Goal: Task Accomplishment & Management: Manage account settings

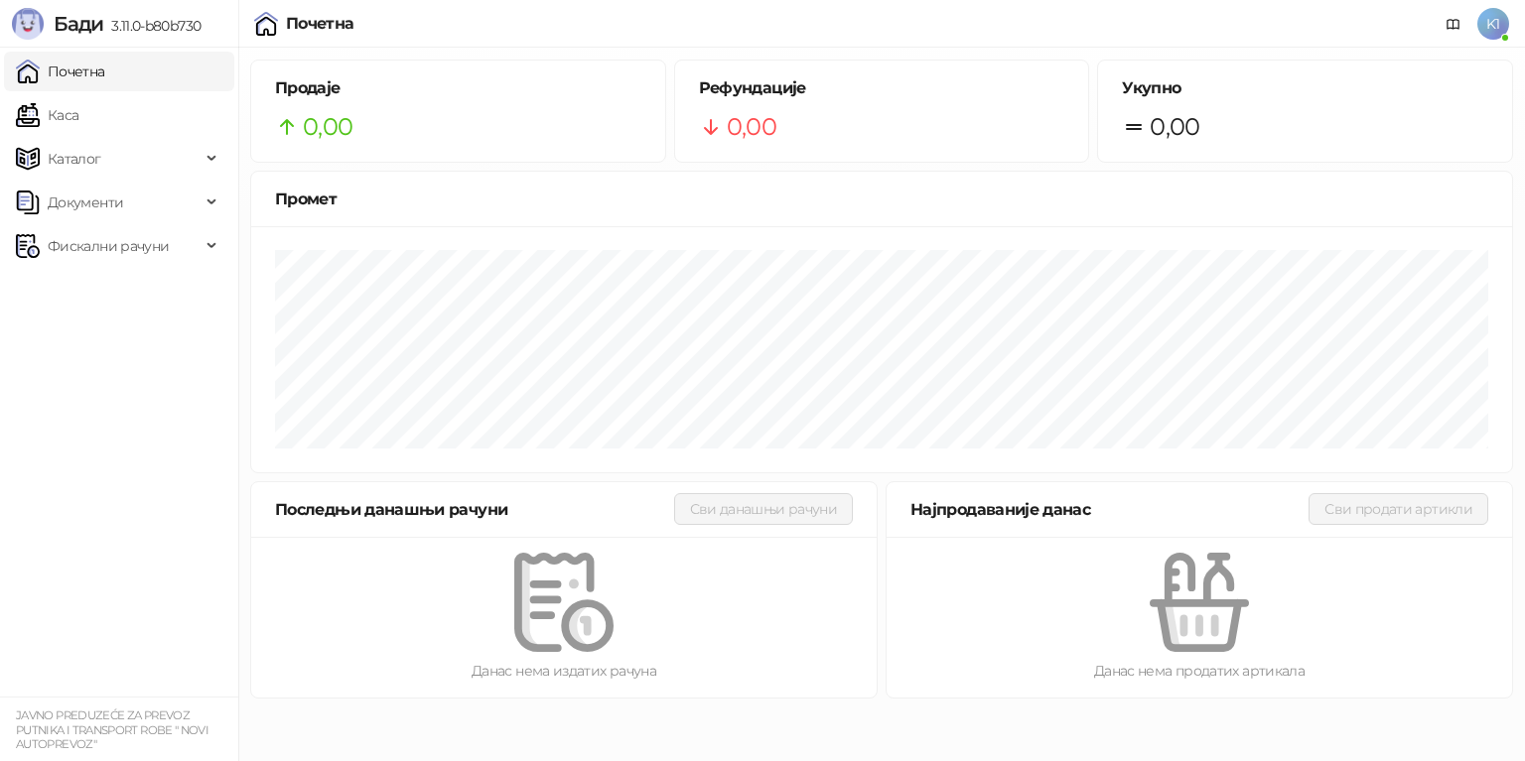
click at [1491, 22] on span "K1" at bounding box center [1493, 24] width 32 height 32
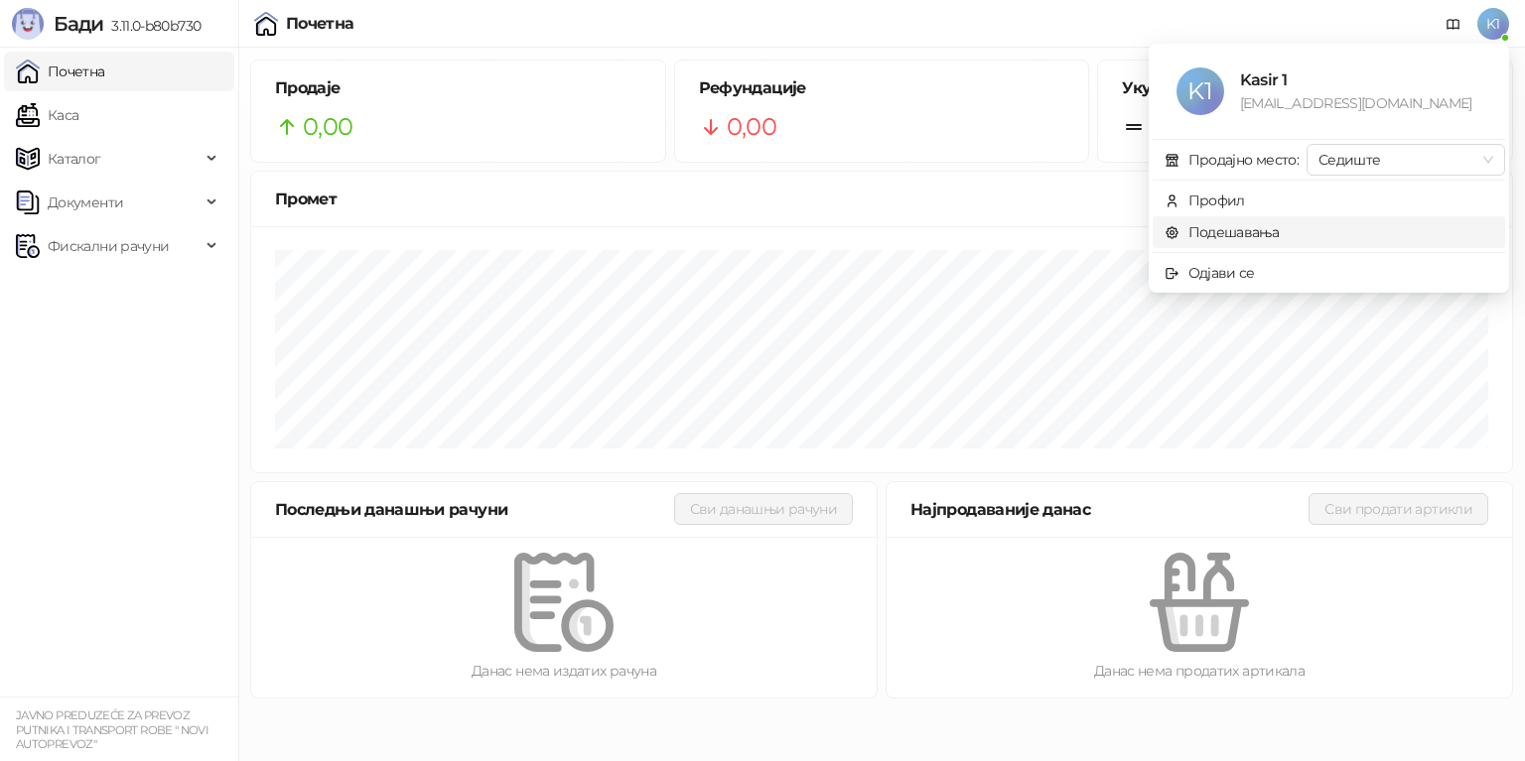
click at [1241, 229] on link "Подешавања" at bounding box center [1221, 232] width 115 height 18
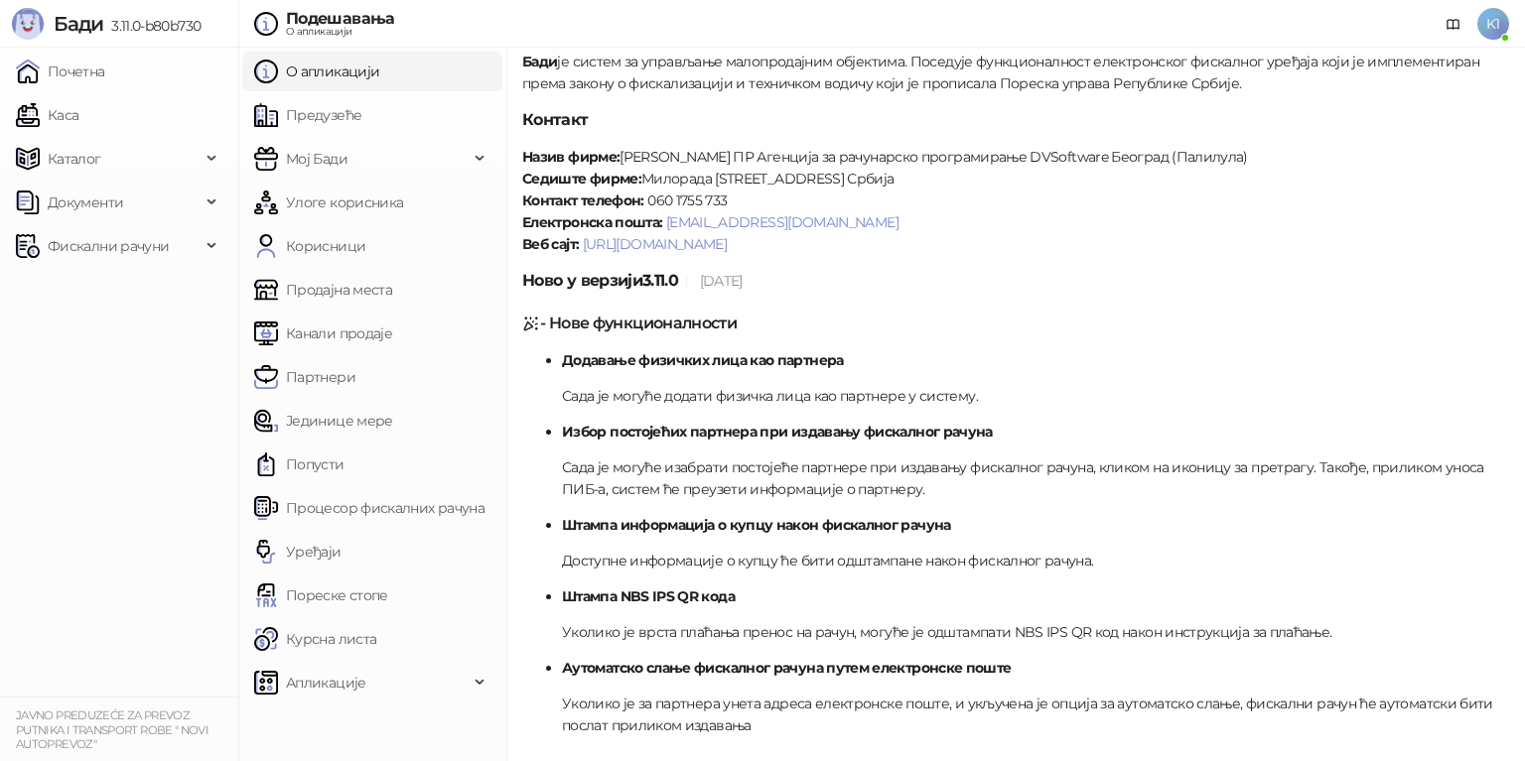
scroll to position [199, 0]
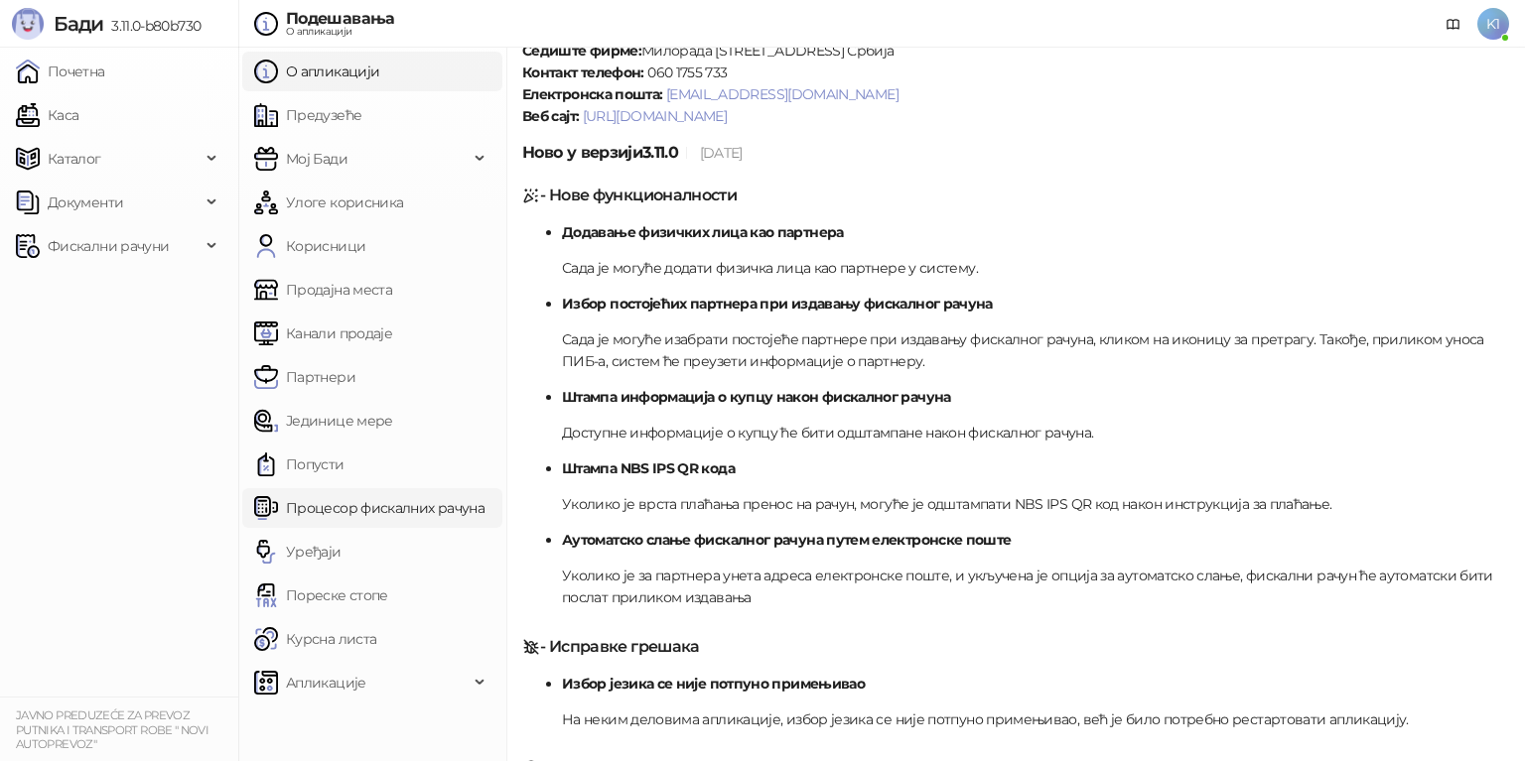
click at [350, 505] on link "Процесор фискалних рачуна" at bounding box center [369, 508] width 230 height 40
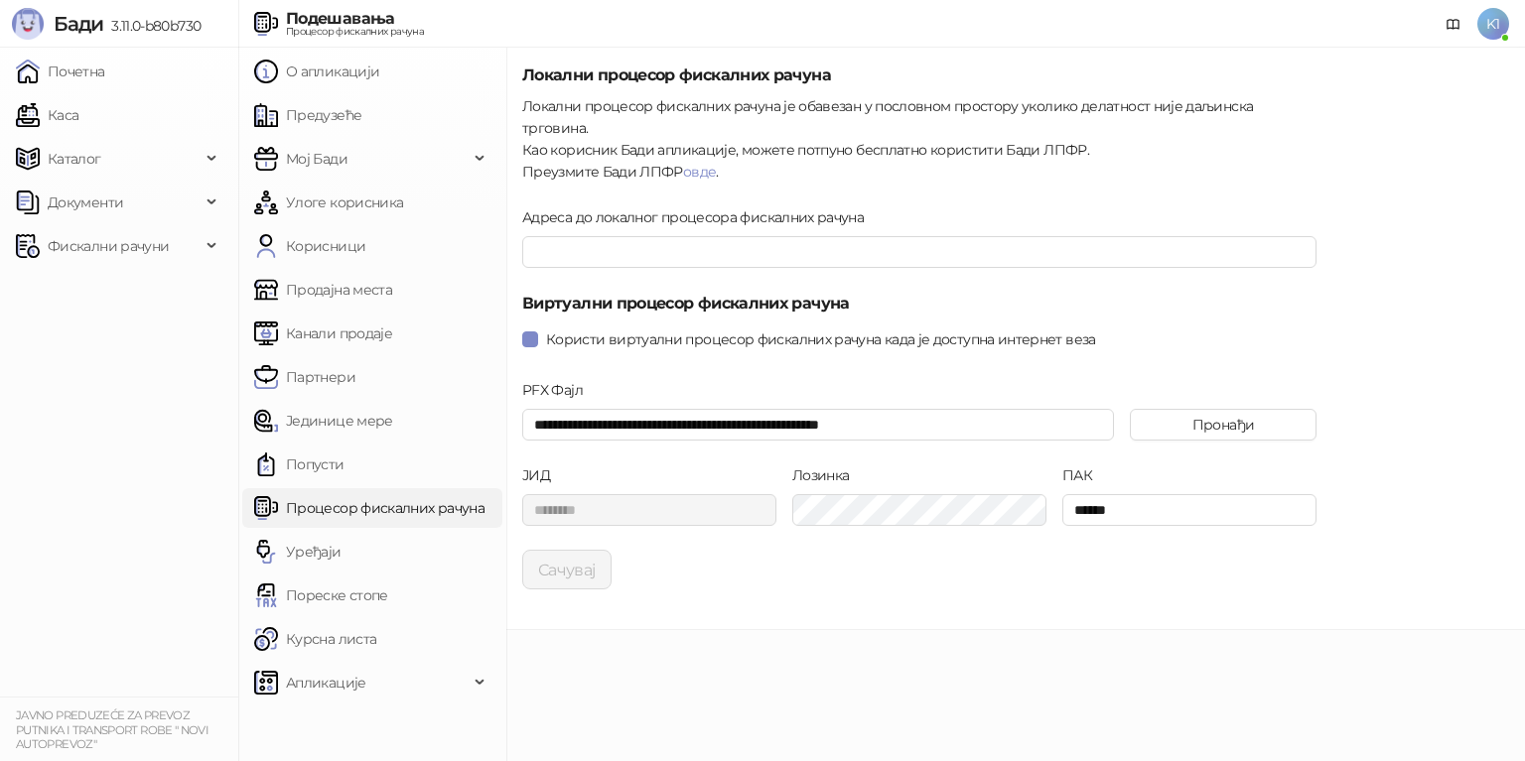
click at [788, 736] on main "**********" at bounding box center [1015, 405] width 1018 height 714
drag, startPoint x: 70, startPoint y: 117, endPoint x: 86, endPoint y: 133, distance: 22.5
click at [70, 117] on link "Каса" at bounding box center [47, 115] width 63 height 40
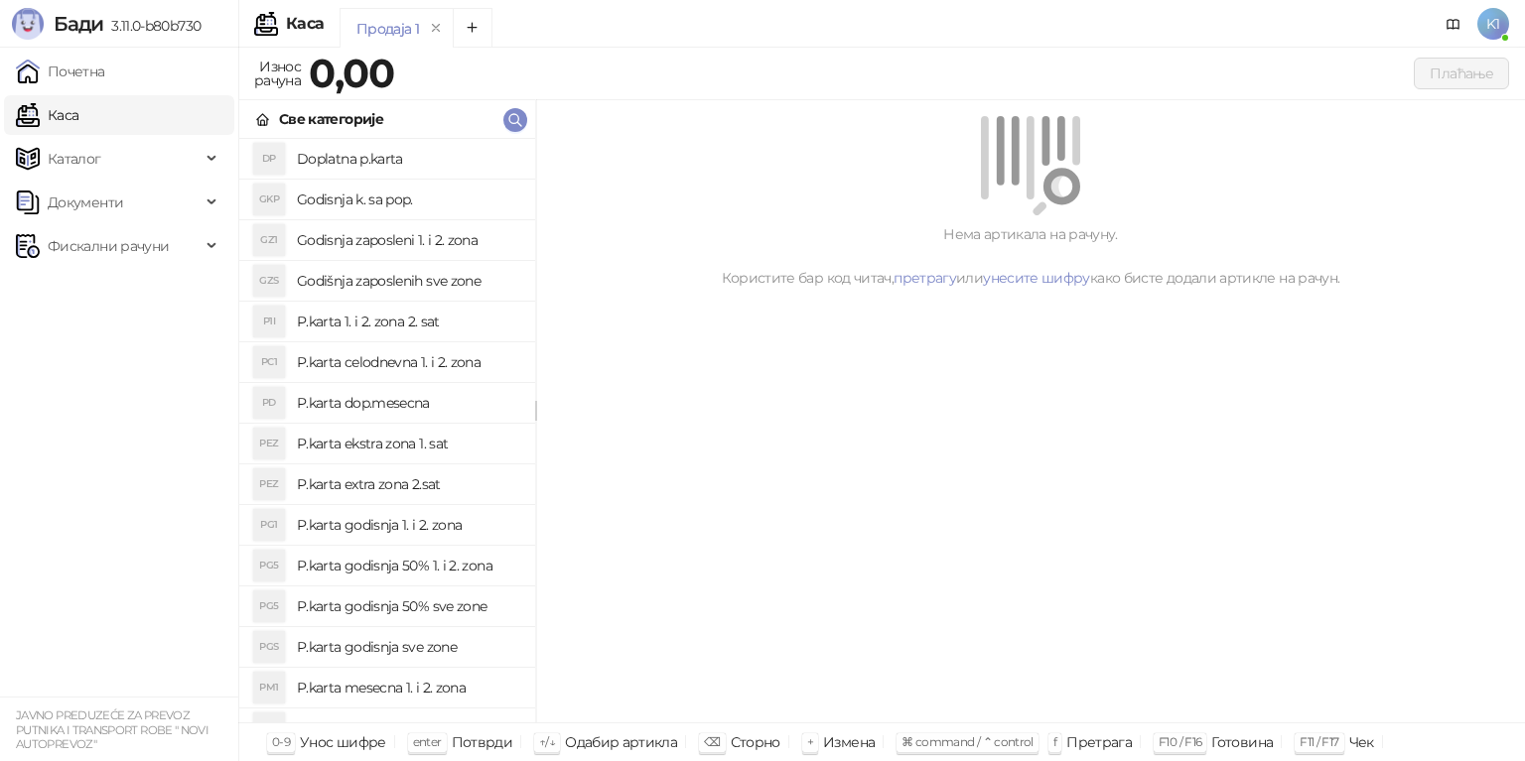
click at [382, 156] on h4 "Doplatna p.karta" at bounding box center [408, 159] width 222 height 32
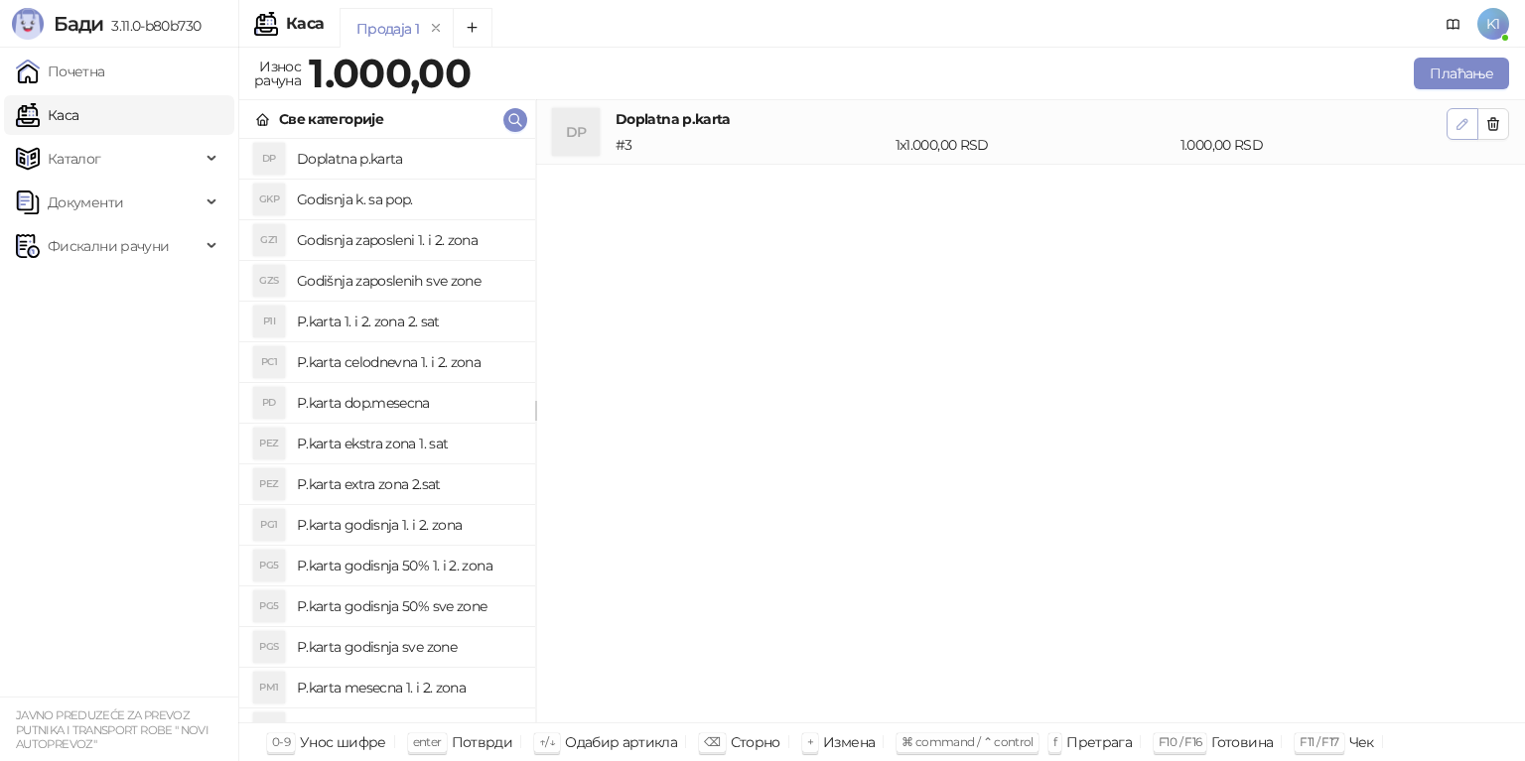
click at [1467, 124] on icon "button" at bounding box center [1462, 124] width 16 height 16
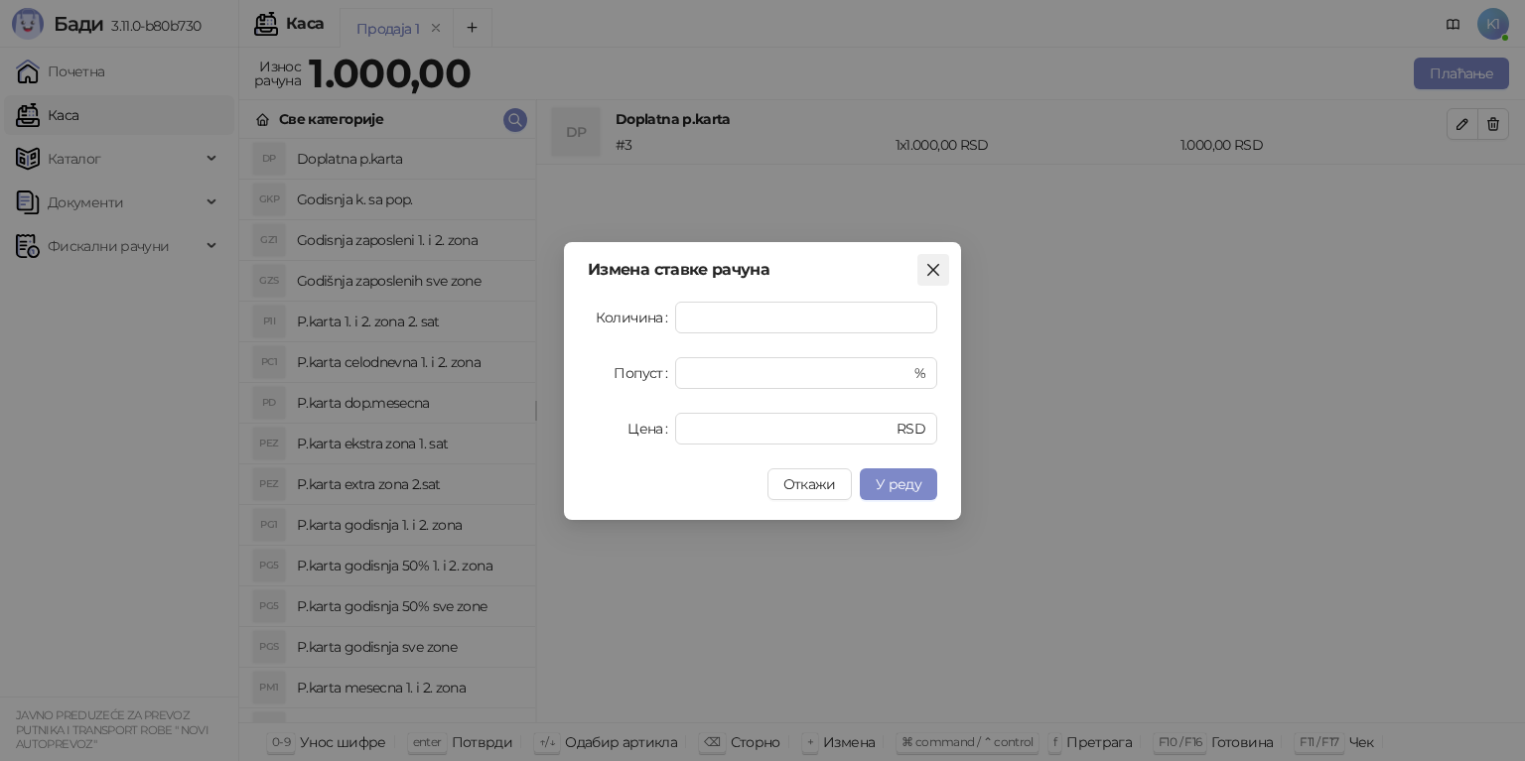
click at [925, 268] on icon "close" at bounding box center [933, 270] width 16 height 16
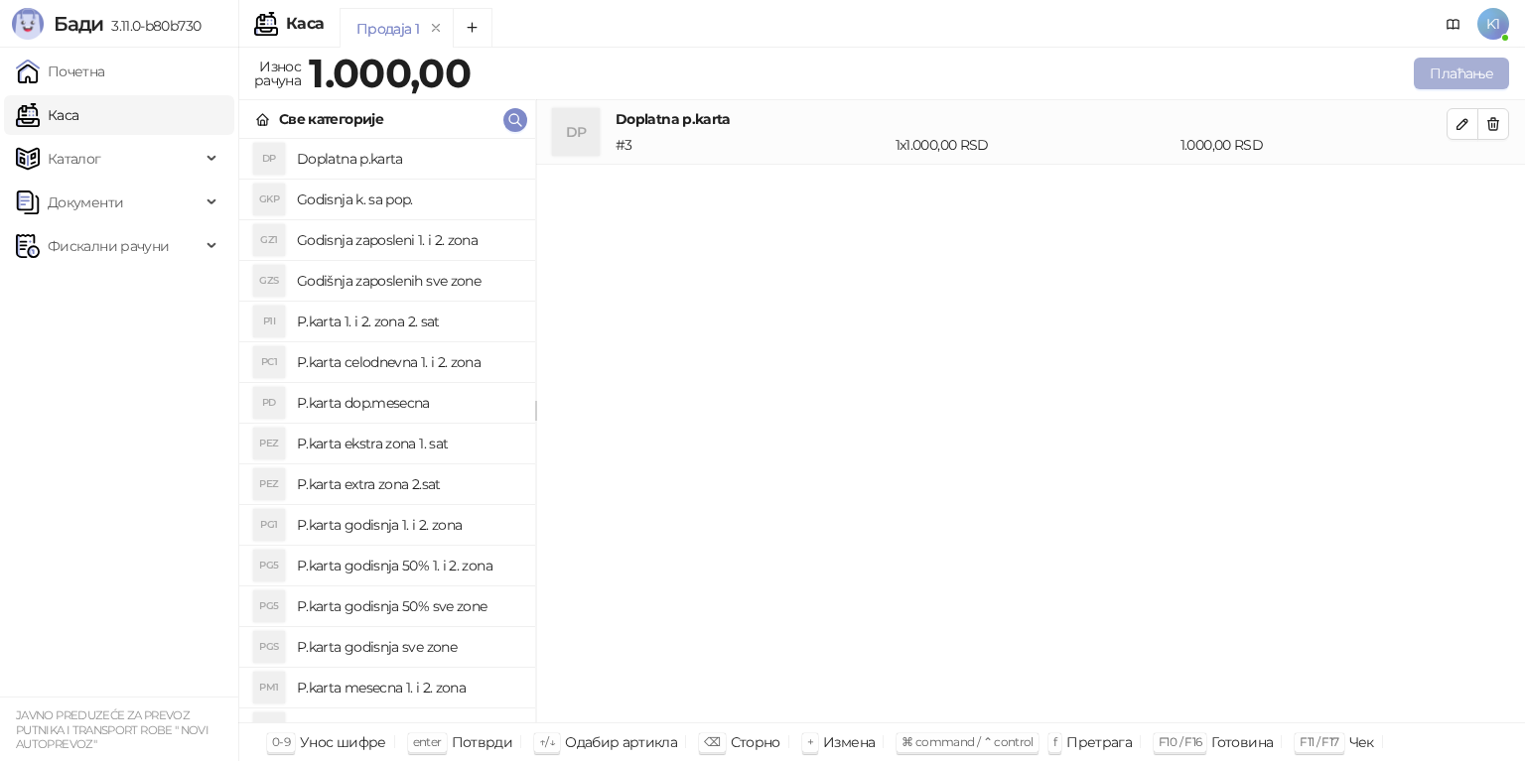
click at [1463, 75] on button "Плаћање" at bounding box center [1460, 74] width 95 height 32
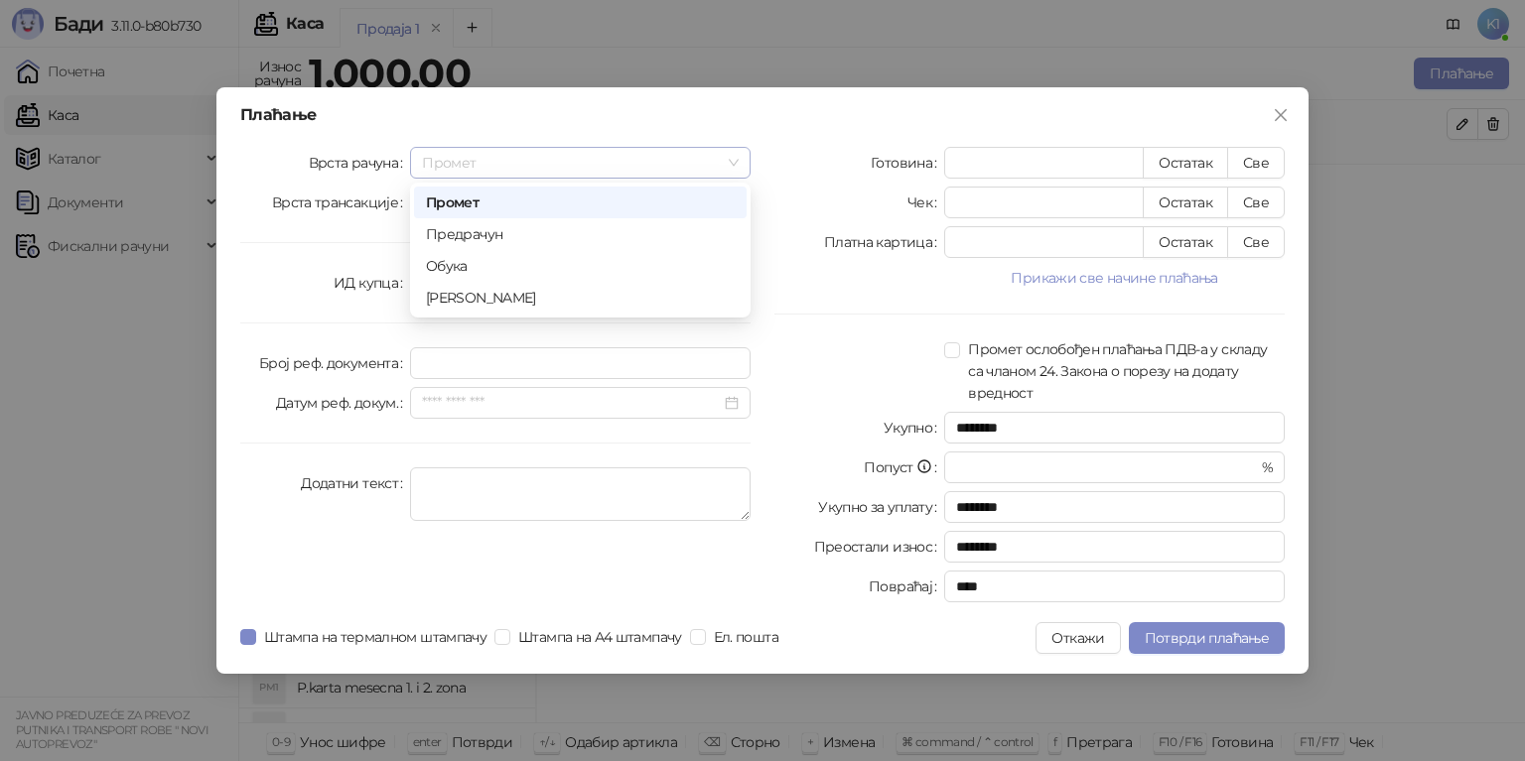
click at [735, 161] on span "Промет" at bounding box center [580, 163] width 317 height 30
click at [454, 264] on div "Обука" at bounding box center [580, 266] width 309 height 22
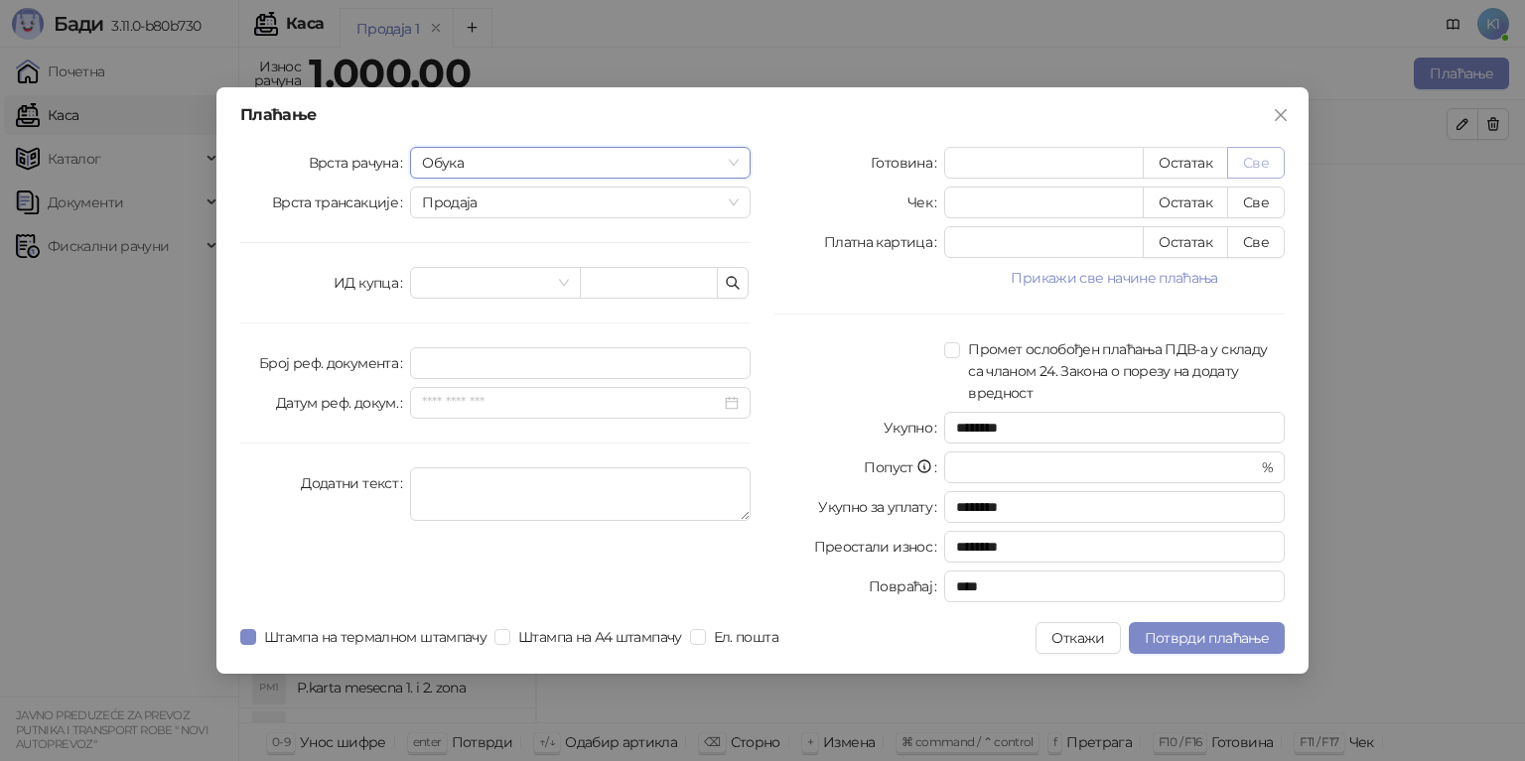
click at [1253, 161] on button "Све" at bounding box center [1256, 163] width 58 height 32
type input "****"
click at [1207, 636] on span "Потврди плаћање" at bounding box center [1206, 638] width 124 height 18
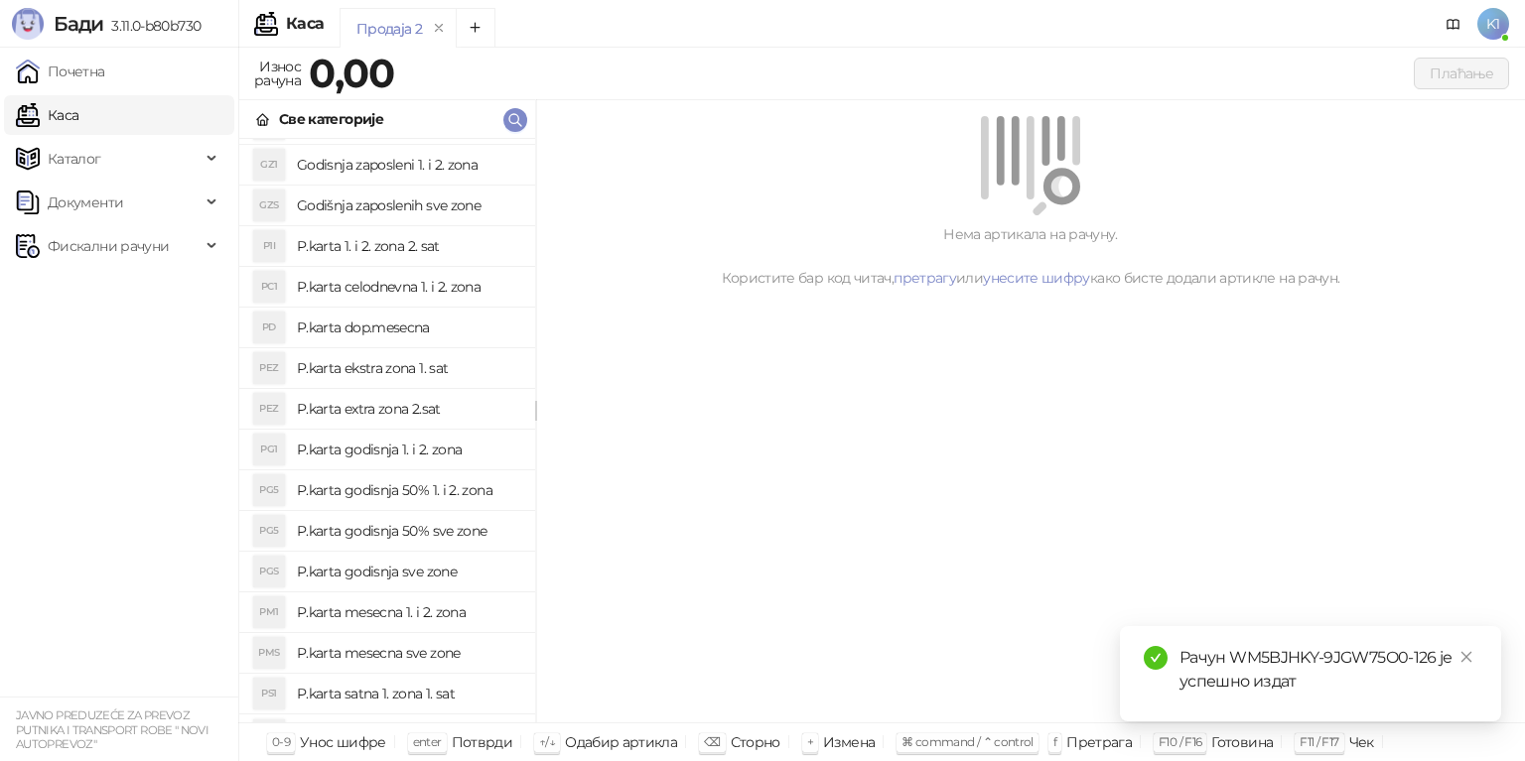
scroll to position [78, 0]
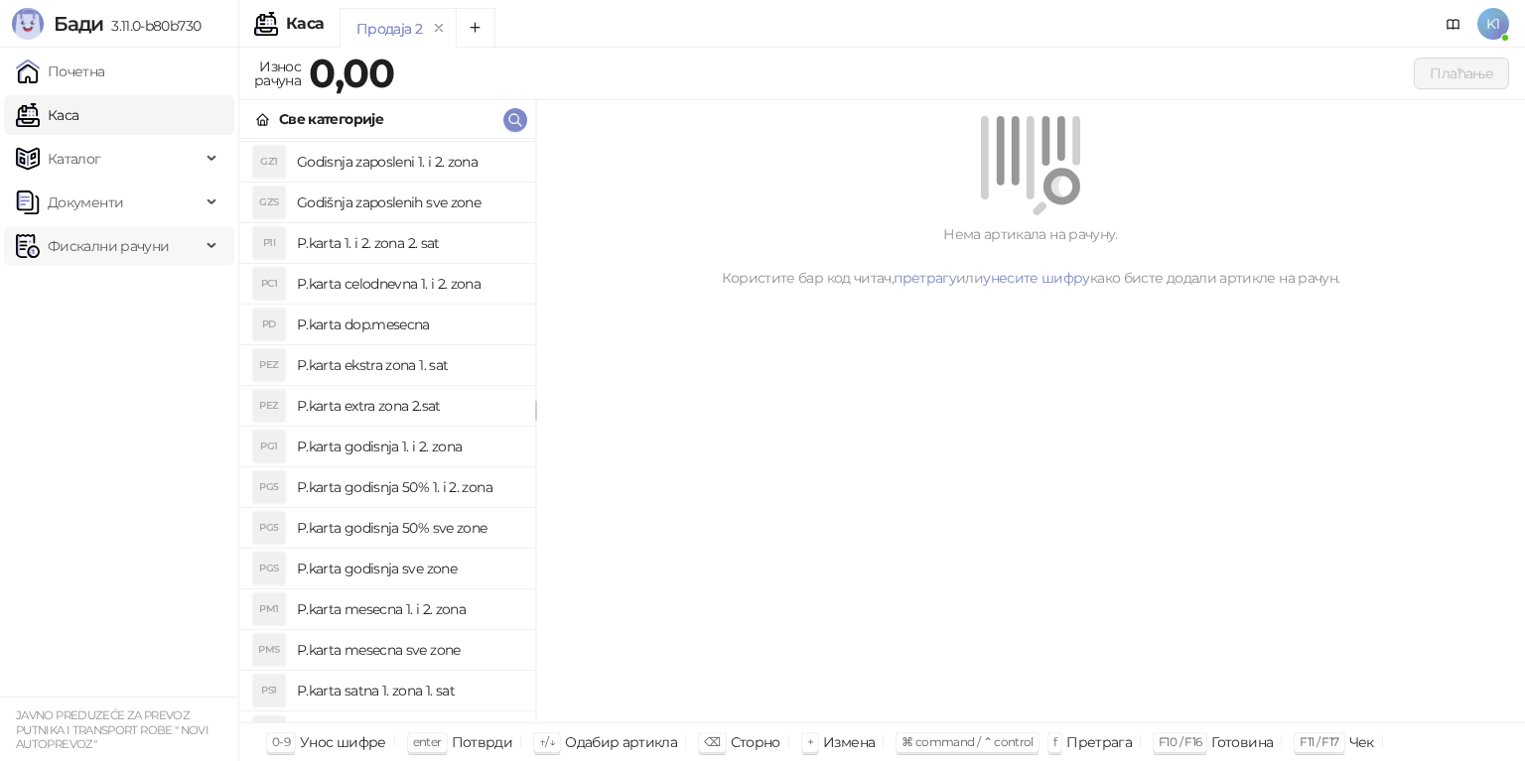
click at [99, 240] on span "Фискални рачуни" at bounding box center [108, 246] width 121 height 40
drag, startPoint x: 83, startPoint y: 291, endPoint x: 107, endPoint y: 332, distance: 47.2
click at [83, 291] on link "Издати рачуни" at bounding box center [90, 290] width 133 height 40
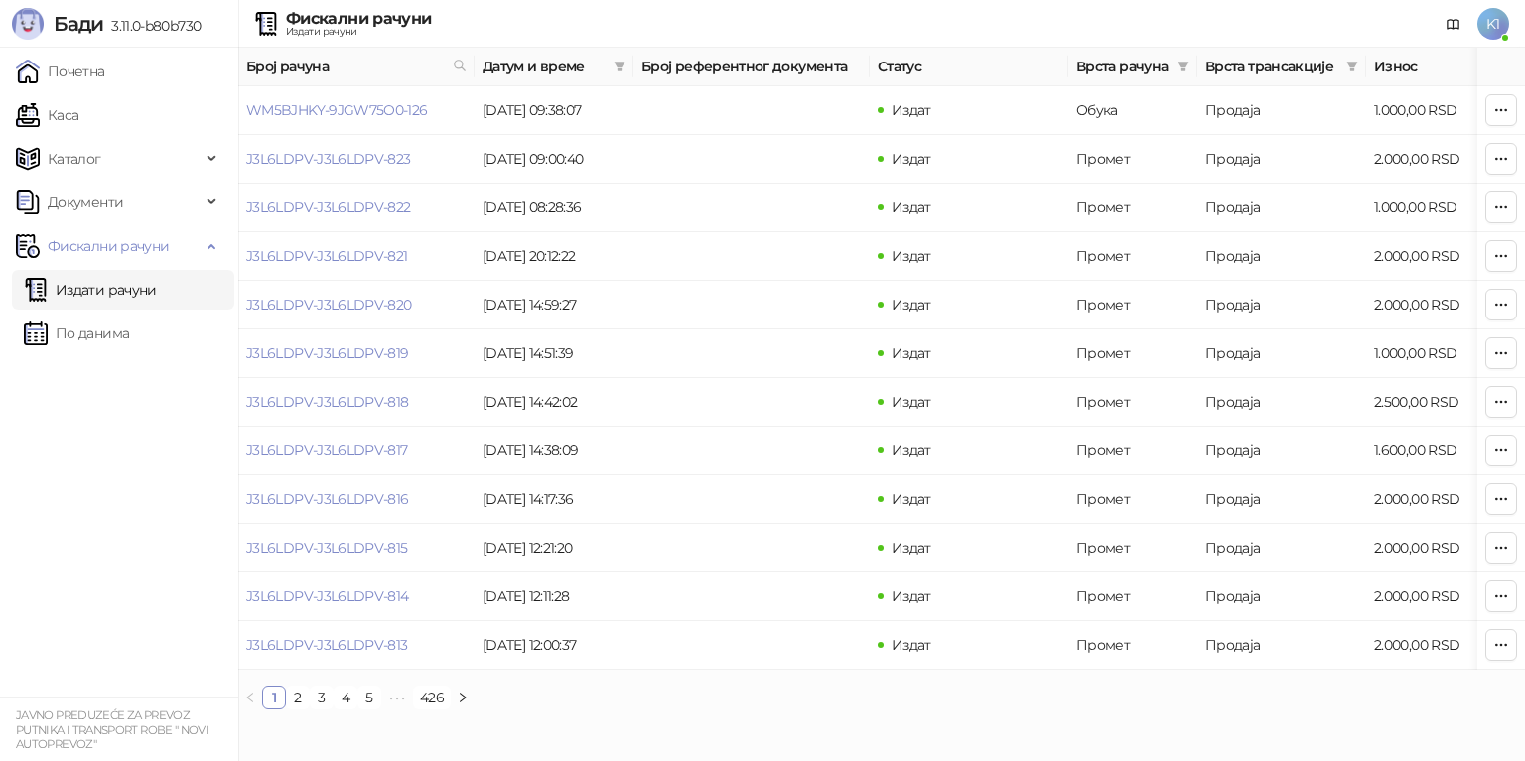
click at [1488, 26] on span "K1" at bounding box center [1493, 24] width 32 height 32
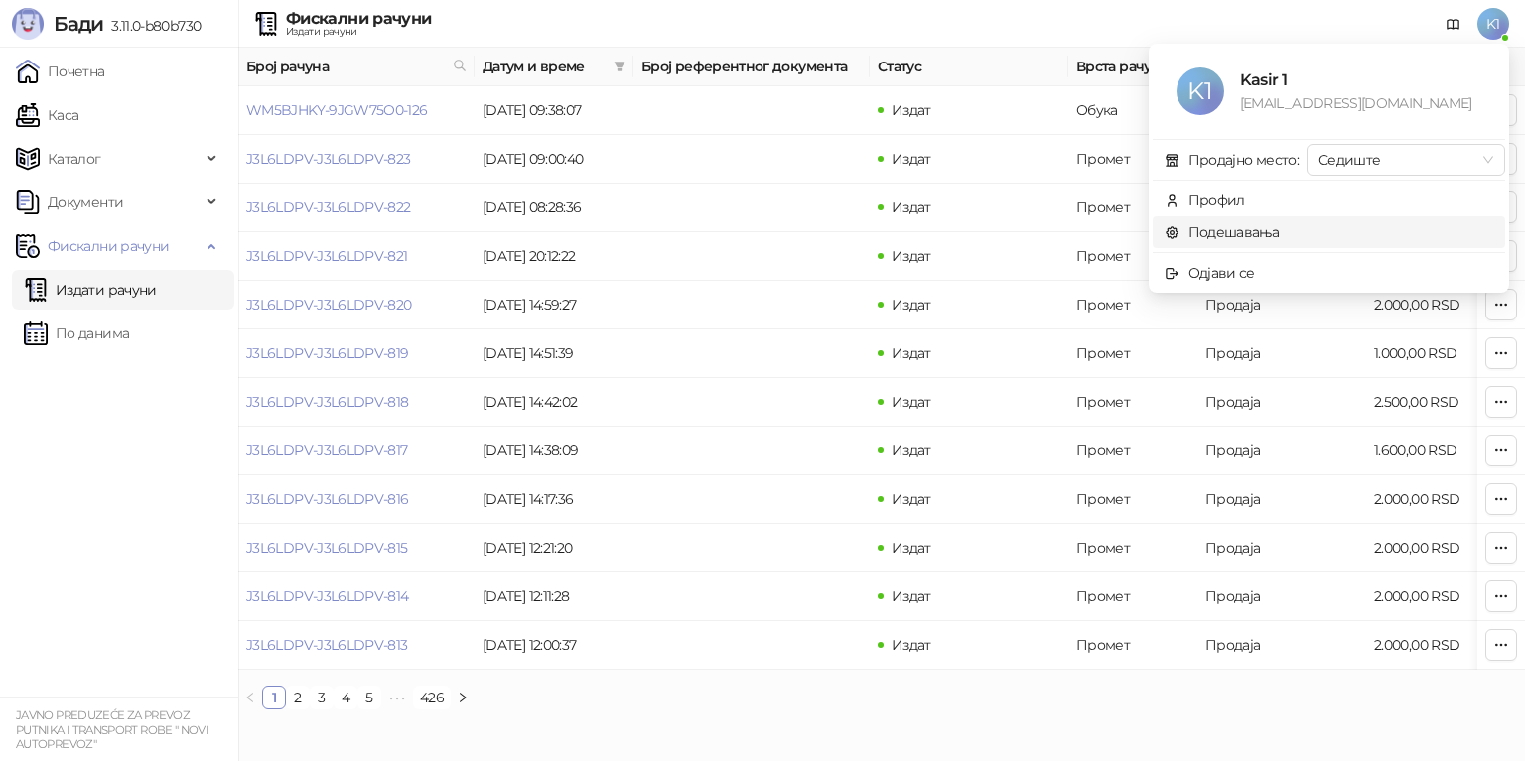
click at [1237, 233] on link "Подешавања" at bounding box center [1221, 232] width 115 height 18
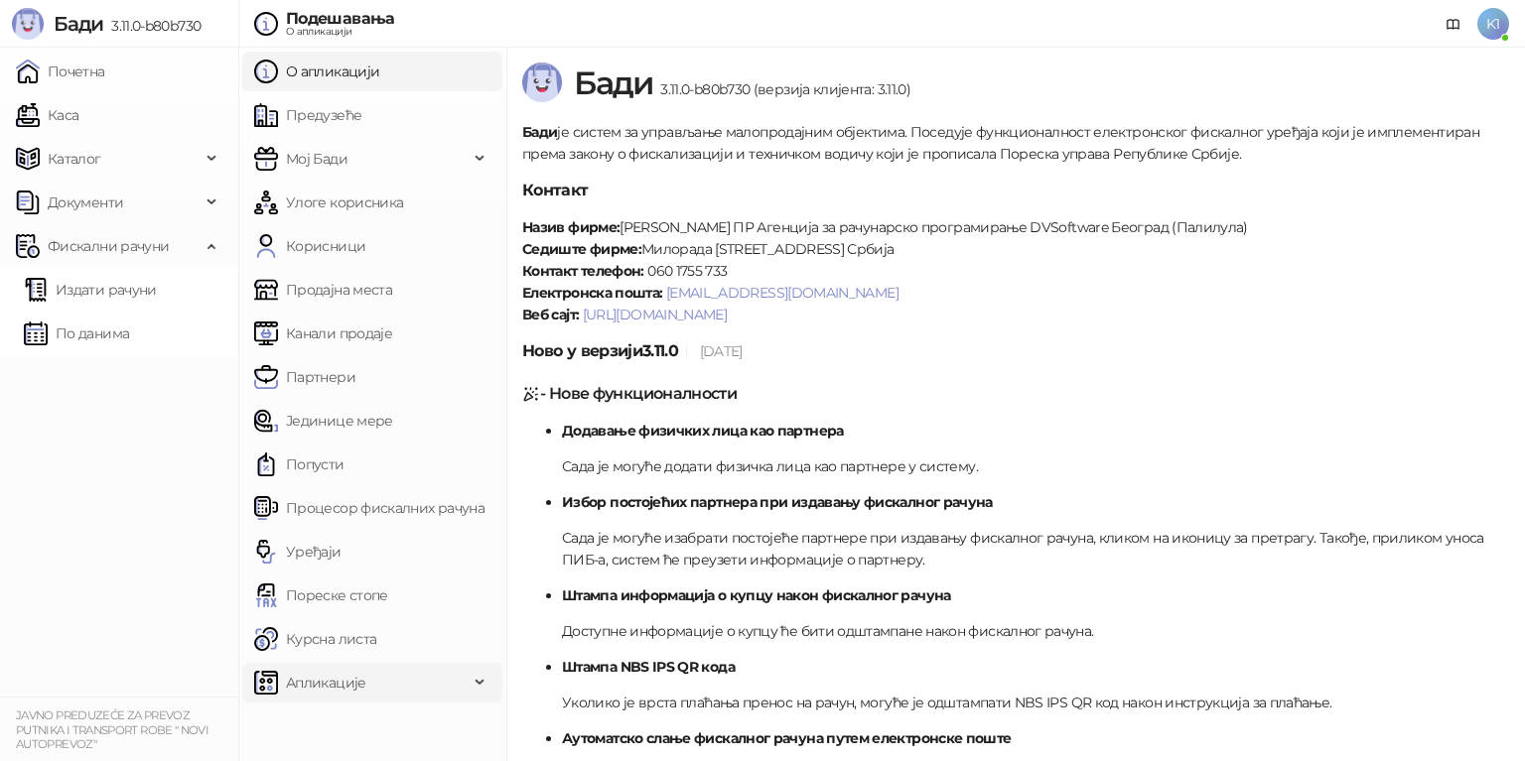
click at [330, 681] on span "Апликације" at bounding box center [326, 683] width 80 height 40
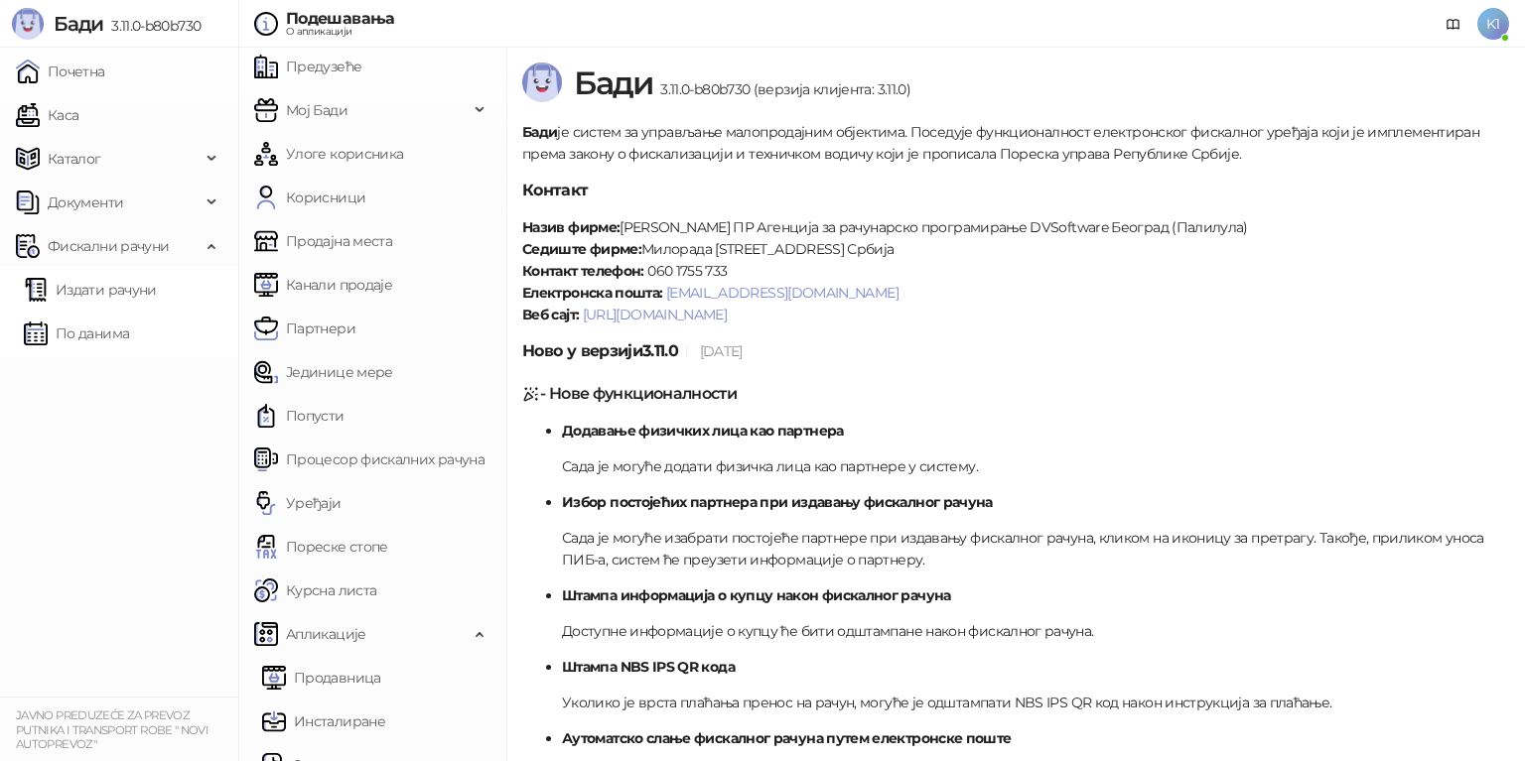
scroll to position [75, 0]
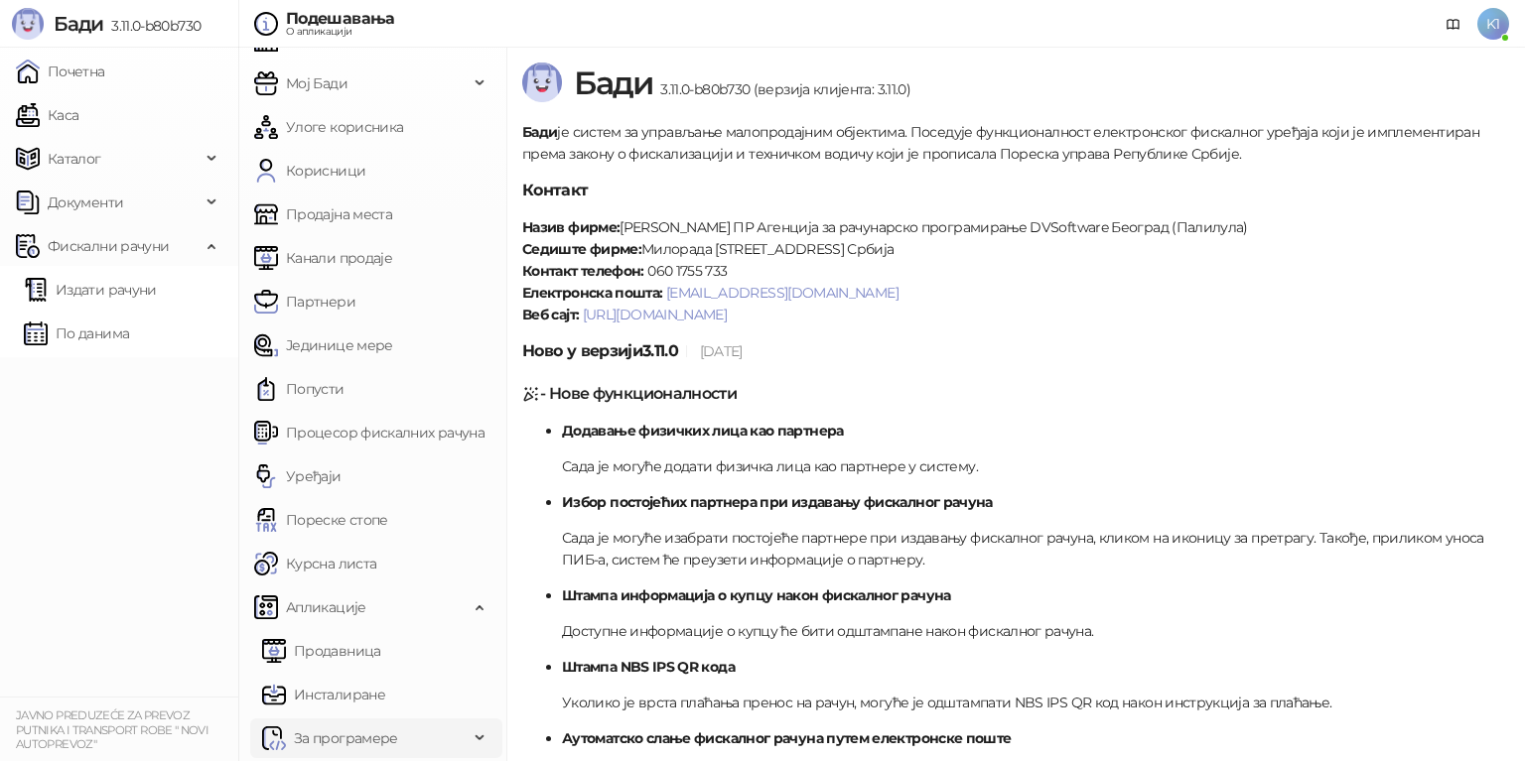
click at [368, 730] on span "За програмере" at bounding box center [346, 739] width 104 height 40
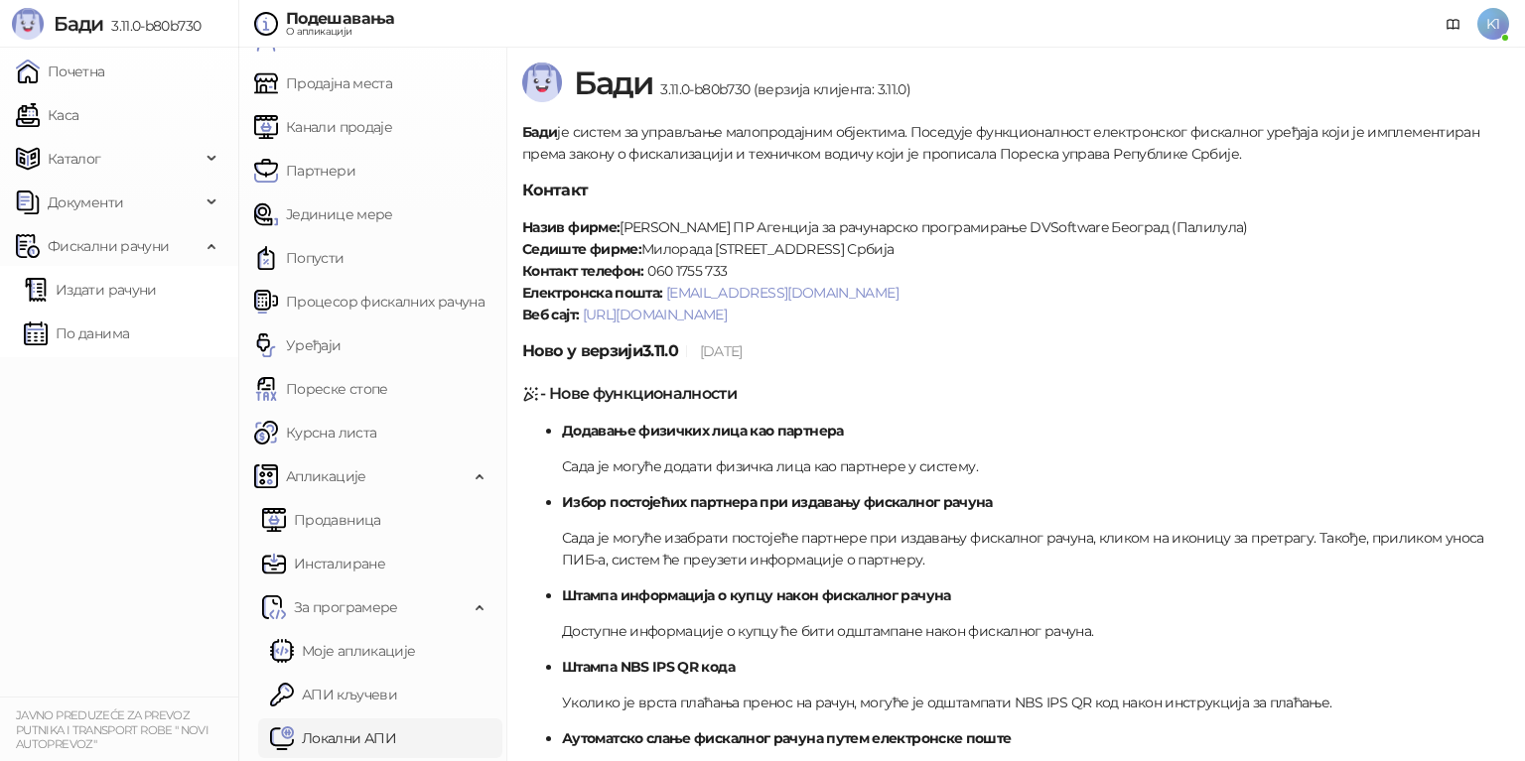
click at [351, 733] on link "Локални АПИ" at bounding box center [333, 739] width 126 height 40
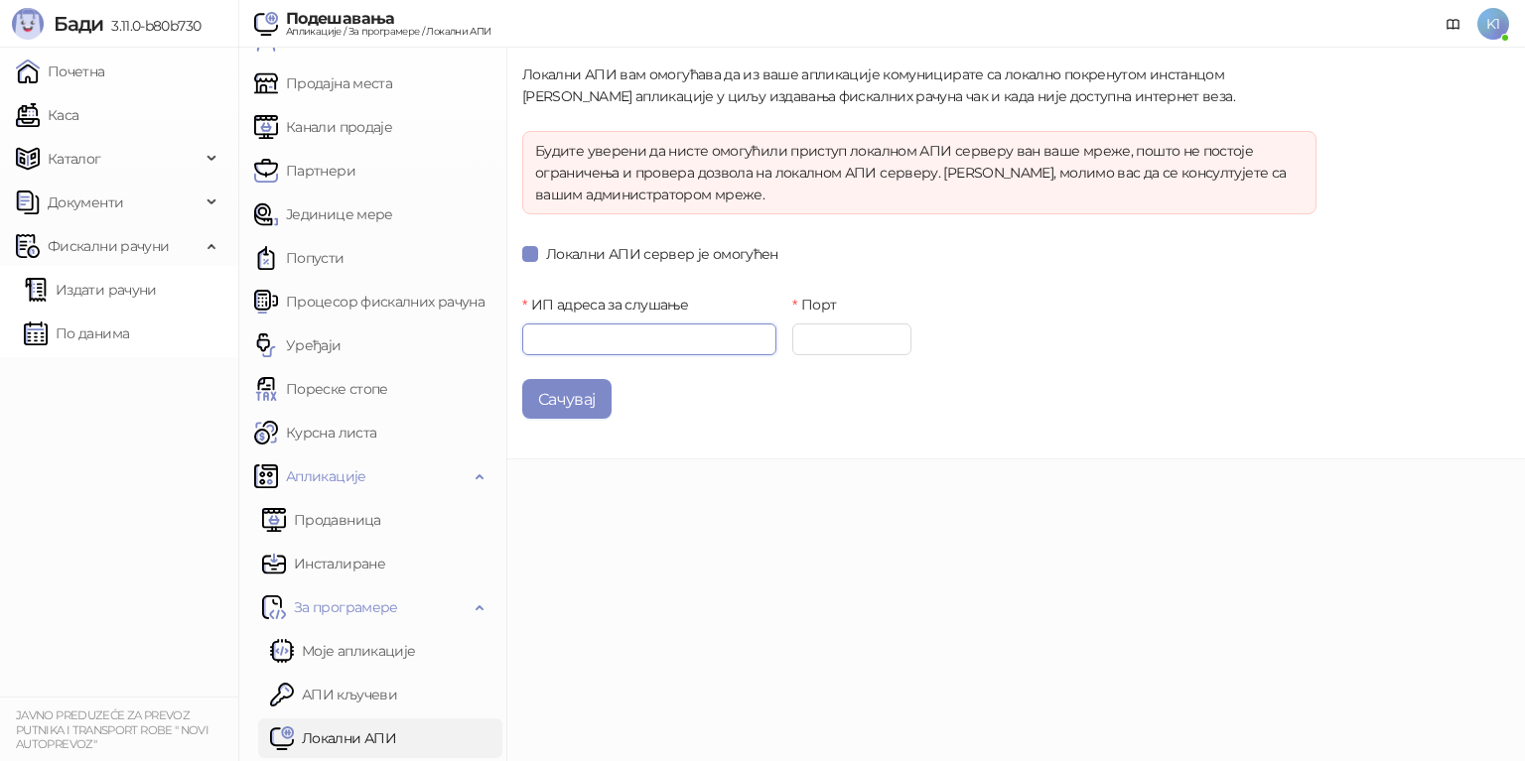
click at [552, 333] on input "ИП адреса за слушање" at bounding box center [649, 340] width 254 height 32
type input "*********"
type input "****"
click at [568, 397] on button "Сачувај" at bounding box center [566, 399] width 89 height 40
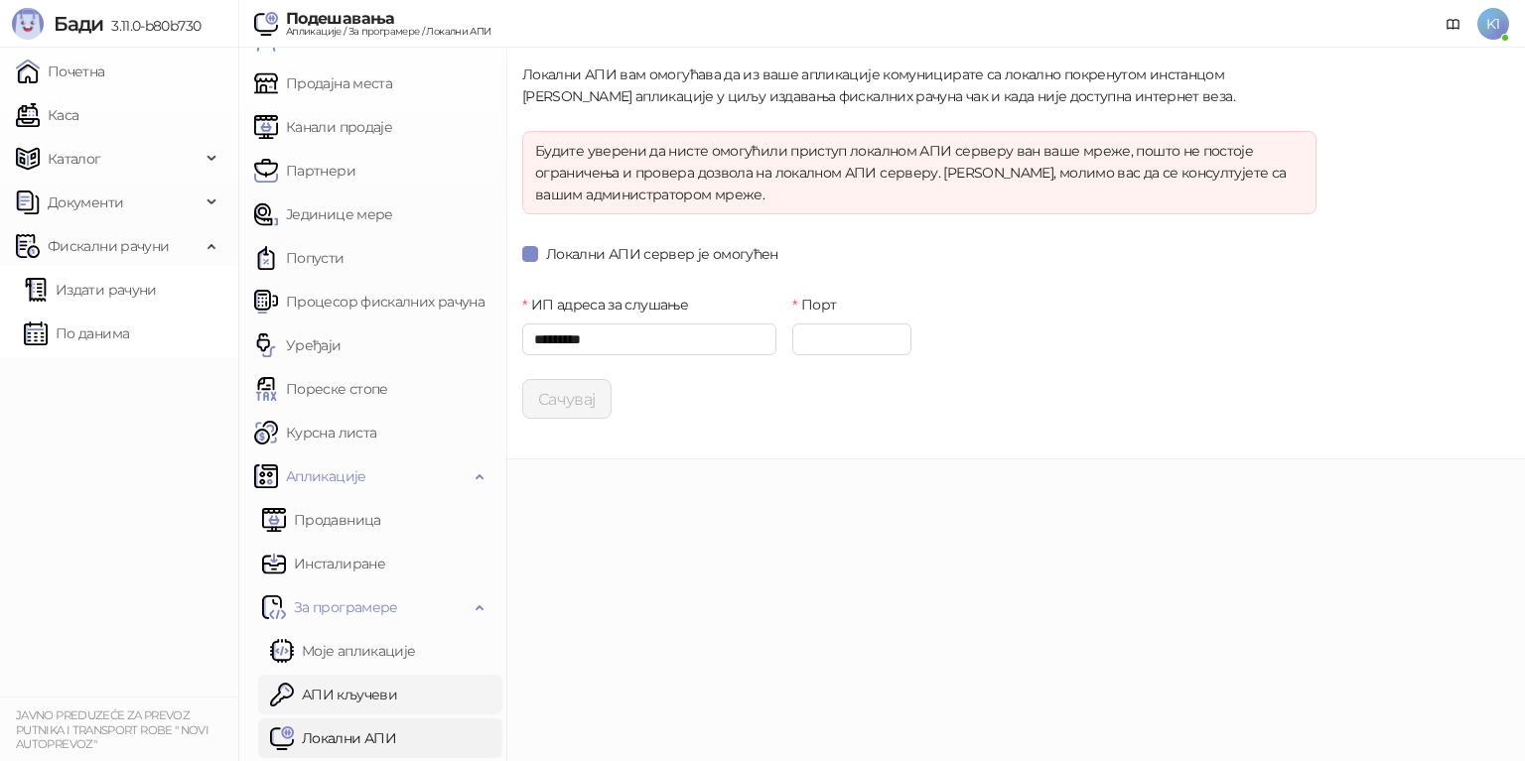
click at [382, 696] on link "АПИ кључеви" at bounding box center [333, 695] width 127 height 40
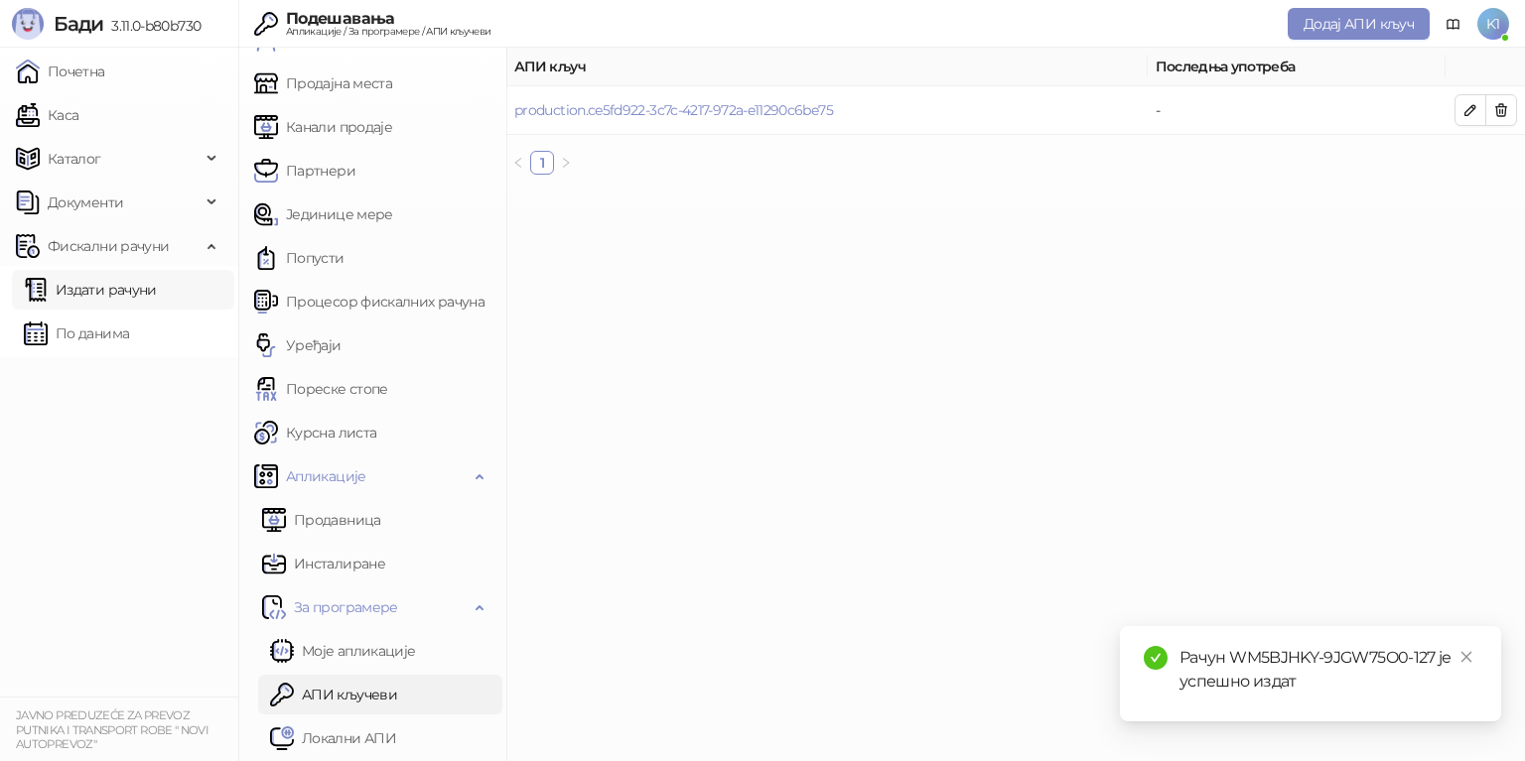
click at [78, 293] on link "Издати рачуни" at bounding box center [90, 290] width 133 height 40
